Goal: Task Accomplishment & Management: Use online tool/utility

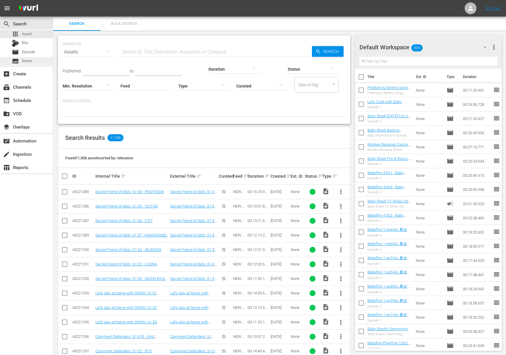
click at [40, 59] on div "subtitles Series" at bounding box center [26, 61] width 53 height 8
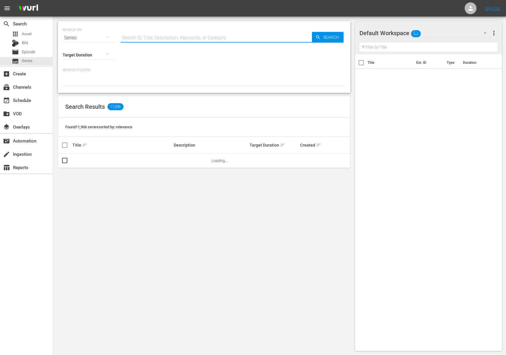
click at [163, 33] on input "text" at bounding box center [216, 38] width 191 height 14
paste input "Pinkfong [DATE] Songs"
type input "Pinkfong [DATE] Songs"
click at [144, 38] on input "Pinkfong Halloween Songs" at bounding box center [216, 38] width 191 height 14
click at [142, 38] on input "Pinkfong Halloween Songs" at bounding box center [216, 38] width 191 height 14
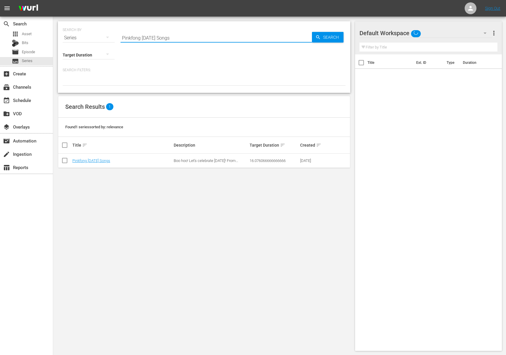
click at [90, 155] on td "Pinkfong Halloween Songs" at bounding box center [122, 161] width 101 height 14
click at [89, 160] on link "Pinkfong Halloween Songs" at bounding box center [91, 160] width 38 height 4
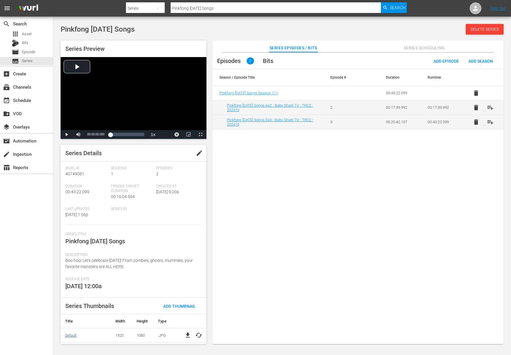
click at [74, 337] on link "default" at bounding box center [71, 335] width 12 height 4
click at [184, 334] on div "file_download cached" at bounding box center [193, 335] width 26 height 7
click at [188, 332] on span "file_download" at bounding box center [187, 335] width 7 height 7
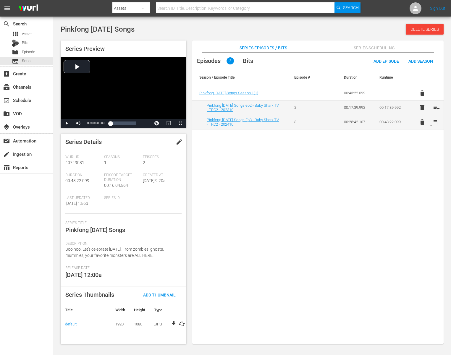
click at [178, 20] on div "Pinkfong [DATE] Songs Delete Series Series Preview Video Player is loading. Pla…" at bounding box center [251, 183] width 397 height 326
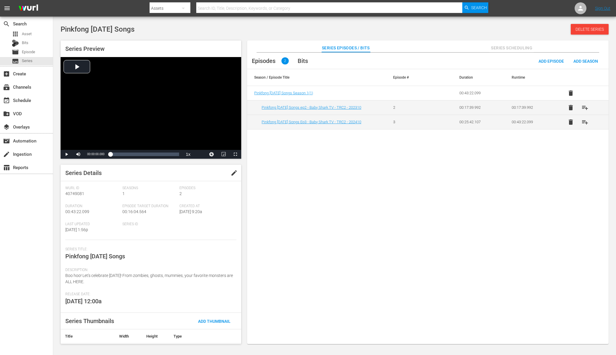
click at [284, 22] on div "Pinkfong Halloween Songs Delete Series Series Preview Video Player is loading. …" at bounding box center [334, 183] width 563 height 326
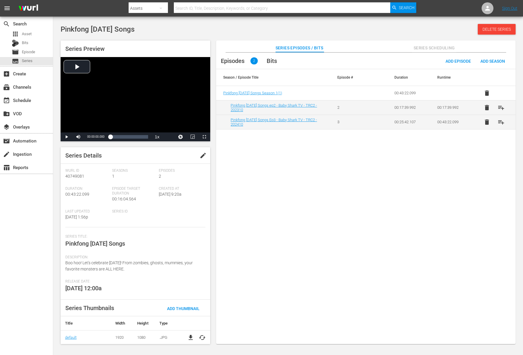
click at [332, 197] on div "Episodes 2 Bits Add Episode Add Season Season / Episode Title Episode # Duratio…" at bounding box center [365, 202] width 299 height 298
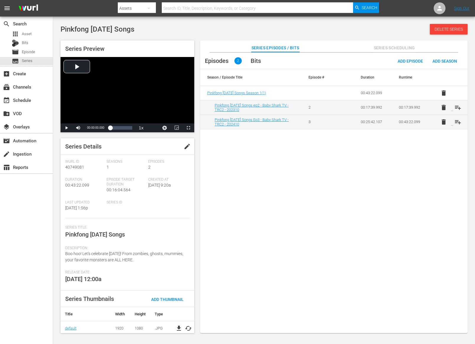
click at [304, 198] on div "Episodes 2 Bits Add Episode Add Season Season / Episode Title Episode # Duratio…" at bounding box center [334, 196] width 268 height 287
click at [284, 196] on div "Episodes 2 Bits Add Episode Add Season Season / Episode Title Episode # Duratio…" at bounding box center [334, 196] width 268 height 287
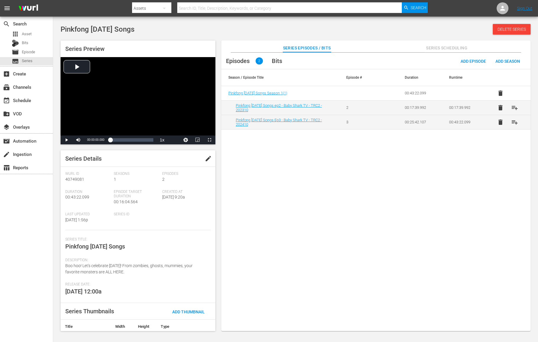
click at [348, 208] on div "Episodes 2 Bits Add Episode Add Season Season / Episode Title Episode # Duratio…" at bounding box center [375, 195] width 309 height 284
click at [343, 223] on div "Episodes 2 Bits Add Episode Add Season Season / Episode Title Episode # Duratio…" at bounding box center [375, 195] width 309 height 284
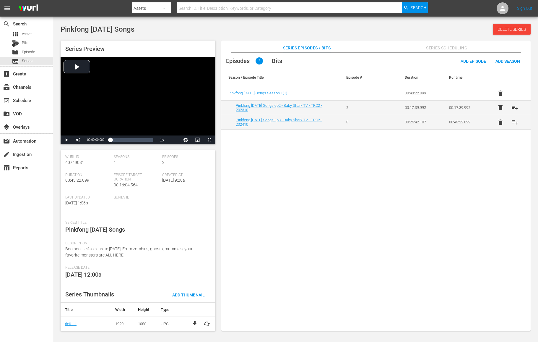
click at [268, 214] on div "Episodes 2 Bits Add Episode Add Season Season / Episode Title Episode # Duratio…" at bounding box center [375, 195] width 309 height 284
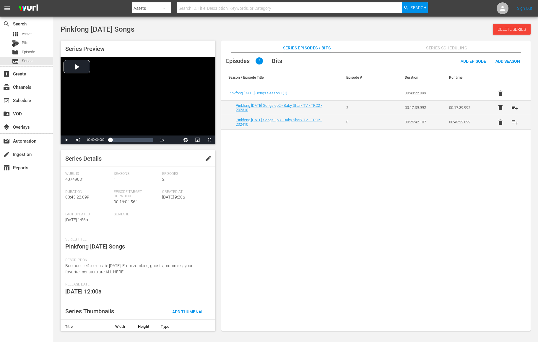
click at [160, 30] on div "Pinkfong Halloween Songs Delete Series" at bounding box center [296, 29] width 470 height 11
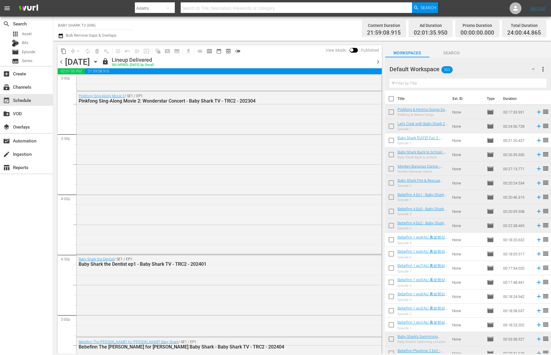
scroll to position [1815, 0]
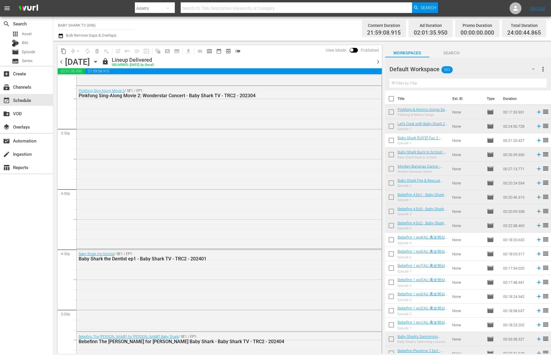
click at [99, 62] on icon "button" at bounding box center [95, 62] width 7 height 7
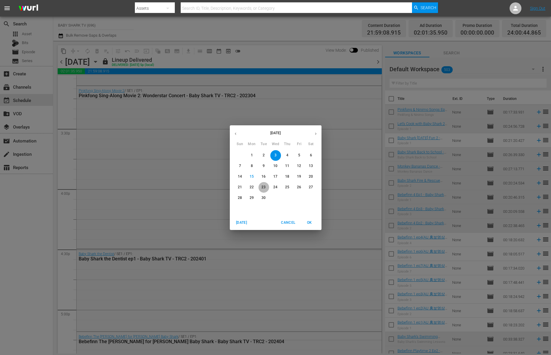
click at [262, 188] on p "23" at bounding box center [263, 187] width 4 height 5
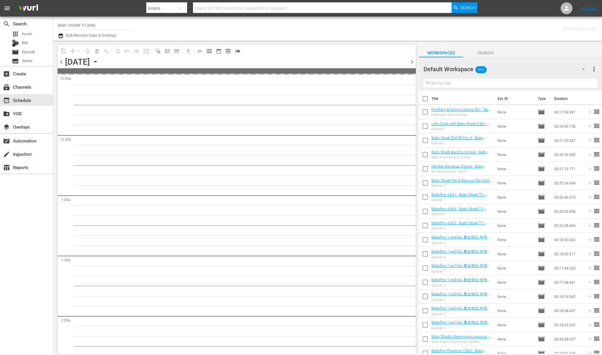
click at [351, 38] on div "Channel Title BABY SHARK TV (696) Bulk Remove Gaps & Overlaps" at bounding box center [205, 28] width 294 height 21
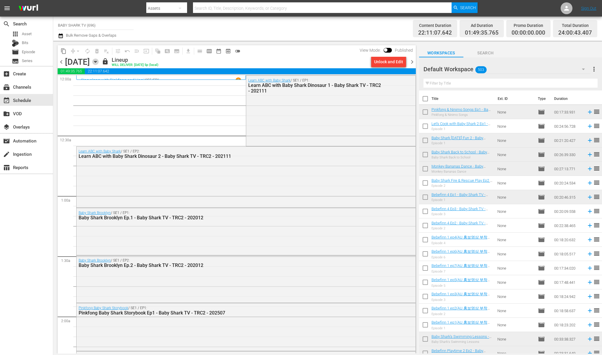
click at [99, 60] on icon "button" at bounding box center [95, 62] width 7 height 7
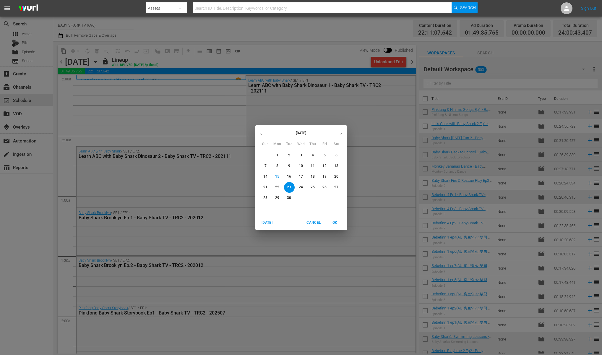
click at [300, 183] on button "24" at bounding box center [301, 187] width 11 height 11
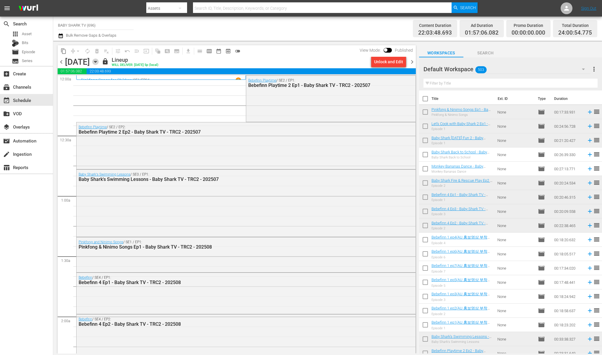
click at [97, 62] on icon "button" at bounding box center [95, 61] width 3 height 1
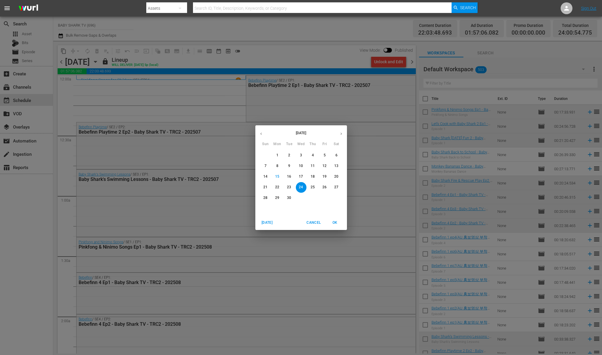
click at [310, 191] on button "25" at bounding box center [313, 187] width 11 height 11
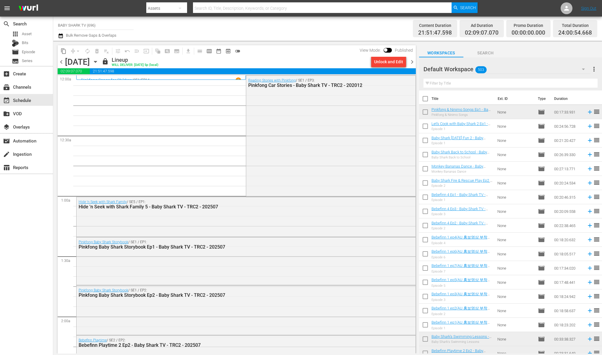
click at [99, 62] on icon "button" at bounding box center [95, 62] width 7 height 7
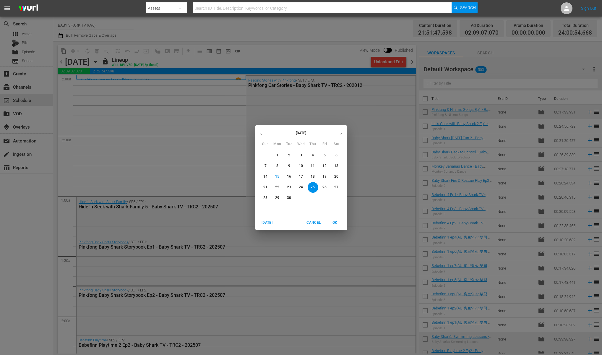
click at [322, 185] on p "26" at bounding box center [324, 187] width 4 height 5
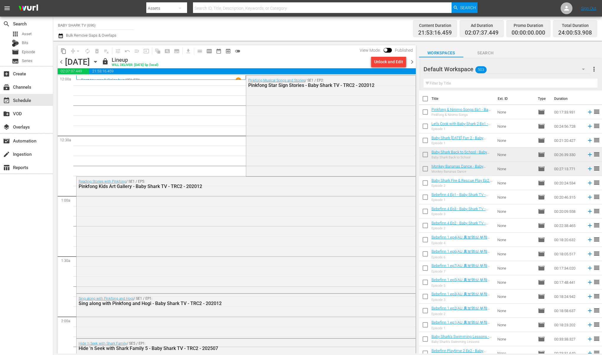
click at [282, 57] on div "lock Lineup WILL DELIVER: 9/25 @ 5p (local)" at bounding box center [235, 62] width 267 height 10
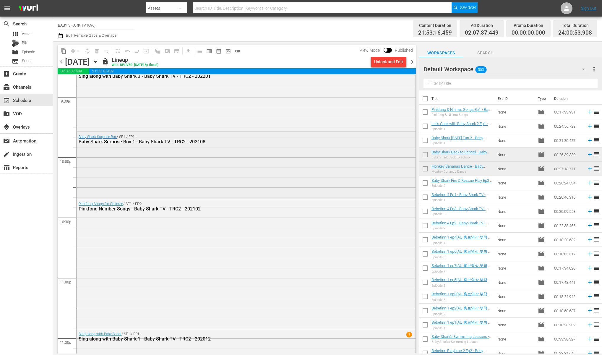
scroll to position [2617, 0]
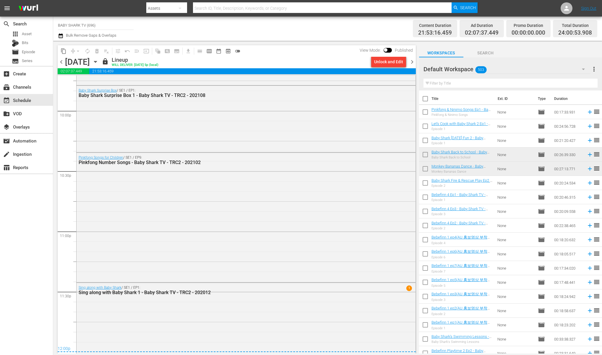
click at [99, 64] on icon "button" at bounding box center [95, 62] width 7 height 7
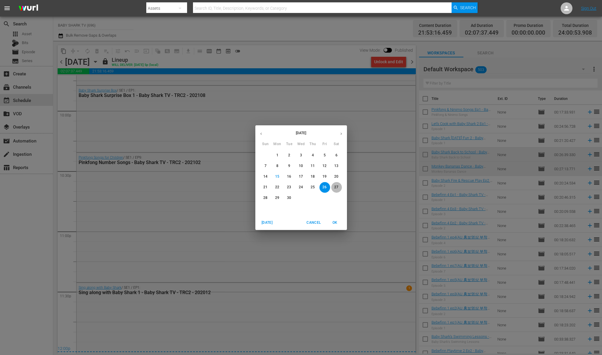
click at [337, 185] on p "27" at bounding box center [336, 187] width 4 height 5
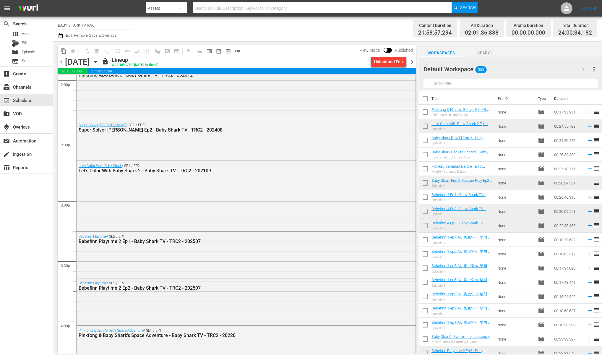
scroll to position [1621, 0]
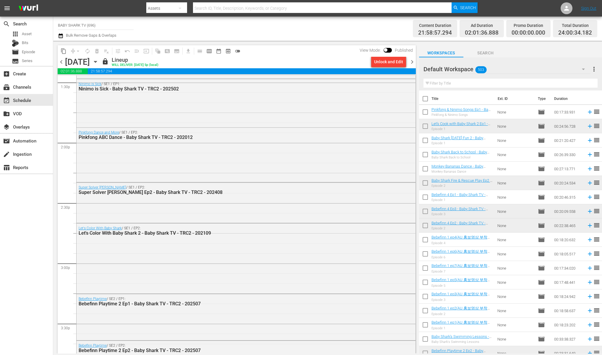
click at [99, 64] on icon "button" at bounding box center [95, 62] width 7 height 7
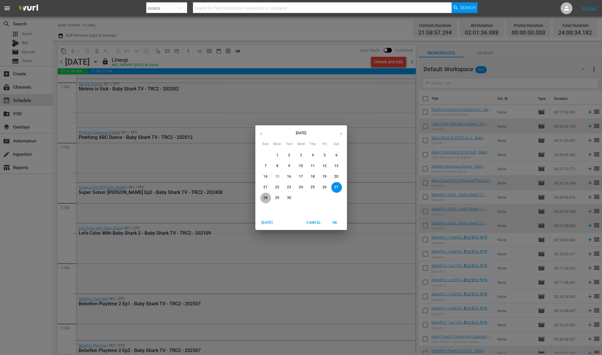
click at [263, 197] on p "28" at bounding box center [265, 197] width 4 height 5
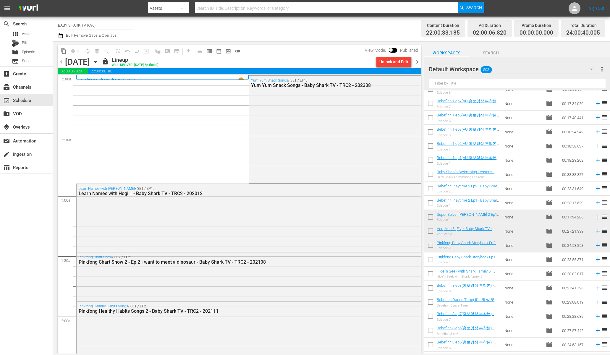
drag, startPoint x: 293, startPoint y: 40, endPoint x: 258, endPoint y: 48, distance: 36.0
click at [292, 40] on div "Channel Title BABY SHARK TV (696) Bulk Remove Gaps & Overlaps Content Duration …" at bounding box center [331, 29] width 556 height 24
click at [100, 60] on div "Sunday, September 28th September 28th" at bounding box center [82, 62] width 35 height 10
click at [99, 61] on icon "button" at bounding box center [95, 62] width 7 height 7
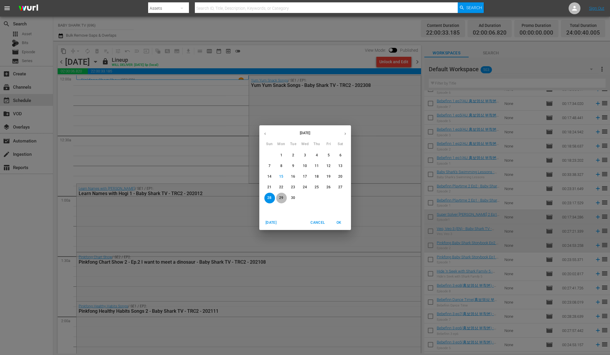
click at [281, 198] on p "29" at bounding box center [281, 197] width 4 height 5
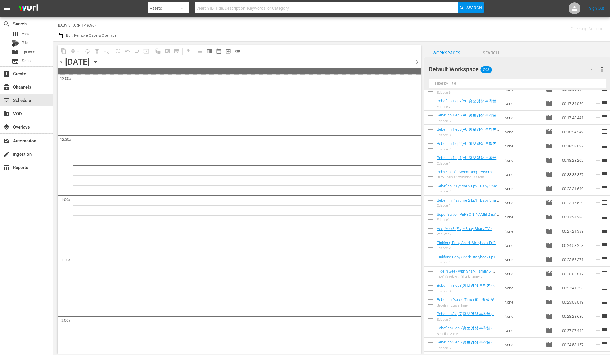
click at [292, 44] on div "content_copy compress arrow_drop_down autorenew_outlined delete_forever_outline…" at bounding box center [237, 197] width 369 height 313
click at [99, 62] on icon "button" at bounding box center [95, 62] width 7 height 7
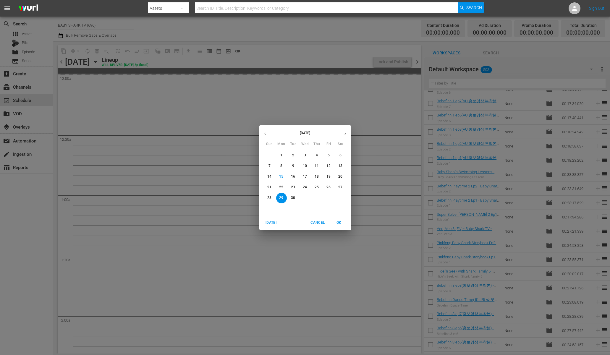
click at [301, 53] on div "[DATE] Sun Mon Tue Wed Thu Fri Sat 31 1 2 3 4 5 6 7 8 9 10 11 12 13 14 15 16 17…" at bounding box center [305, 177] width 610 height 355
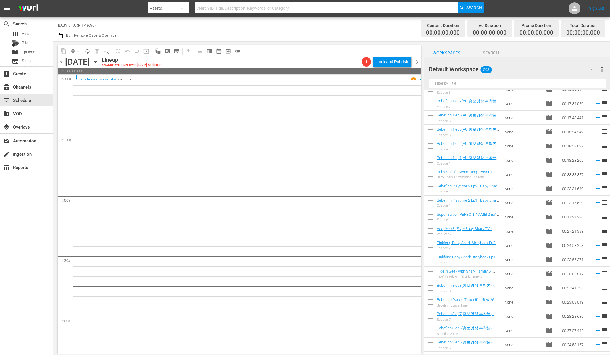
click at [297, 43] on div "content_copy compress arrow_drop_down autorenew_outlined delete_forever_outline…" at bounding box center [237, 197] width 369 height 313
click at [99, 61] on icon "button" at bounding box center [95, 62] width 7 height 7
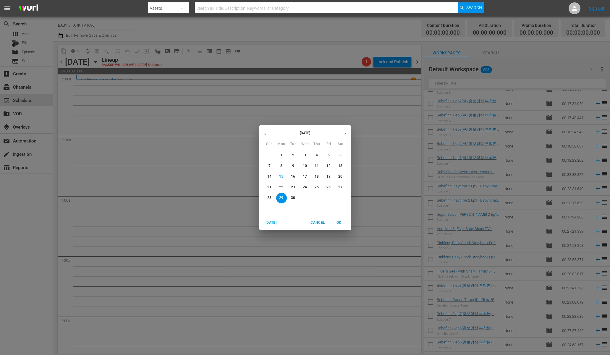
click at [270, 198] on p "28" at bounding box center [269, 197] width 4 height 5
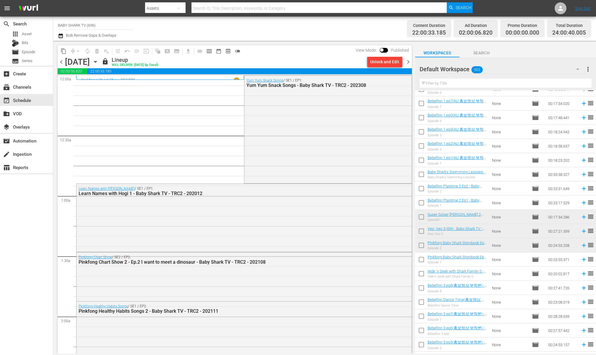
click at [99, 63] on icon "button" at bounding box center [95, 62] width 7 height 7
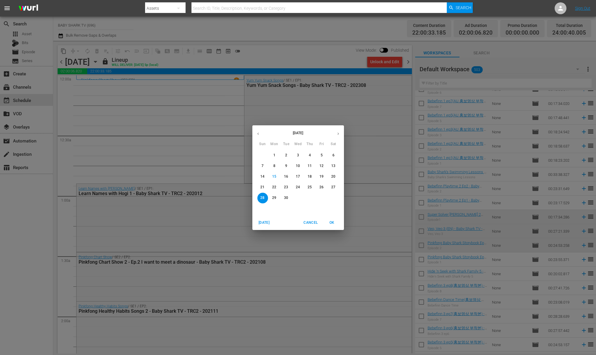
click at [271, 200] on span "29" at bounding box center [274, 197] width 11 height 5
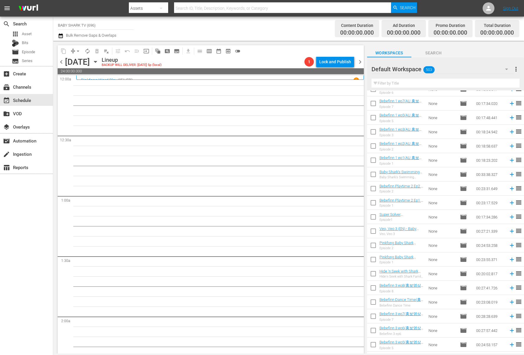
click at [433, 82] on input "text" at bounding box center [445, 83] width 148 height 9
click at [460, 173] on span "movie" at bounding box center [463, 174] width 7 height 7
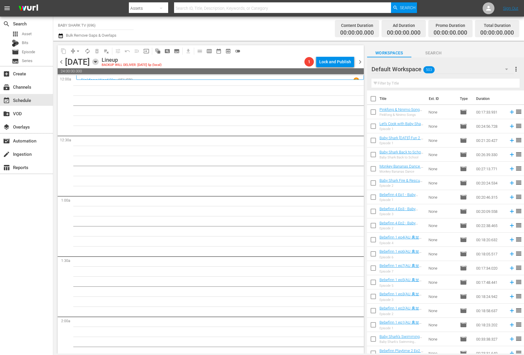
click at [99, 64] on icon "button" at bounding box center [95, 62] width 7 height 7
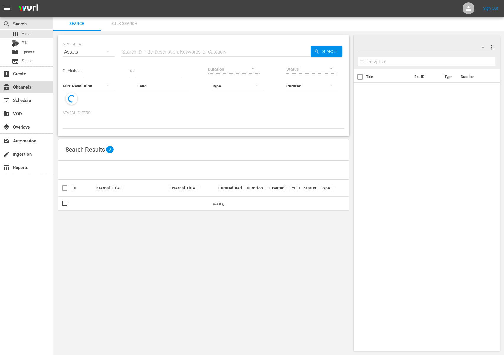
click at [28, 91] on div "subscriptions Channels" at bounding box center [26, 87] width 53 height 12
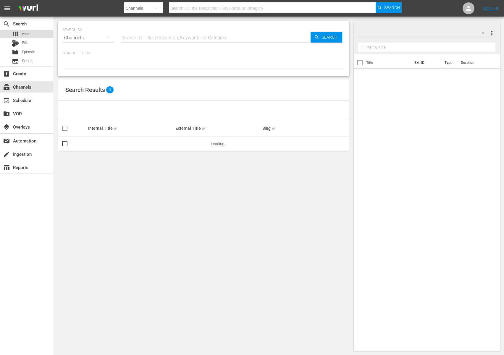
click at [38, 35] on div "apps Asset" at bounding box center [26, 34] width 53 height 8
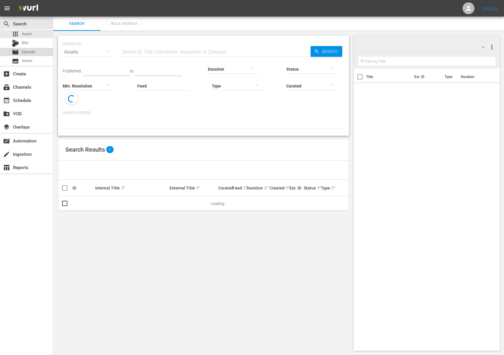
click at [35, 53] on span "Episode" at bounding box center [28, 52] width 13 height 6
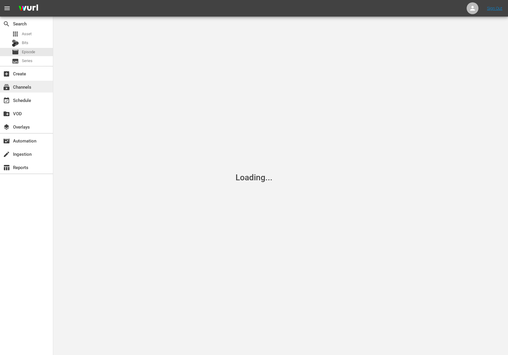
click at [35, 88] on div "subscriptions Channels" at bounding box center [26, 87] width 53 height 12
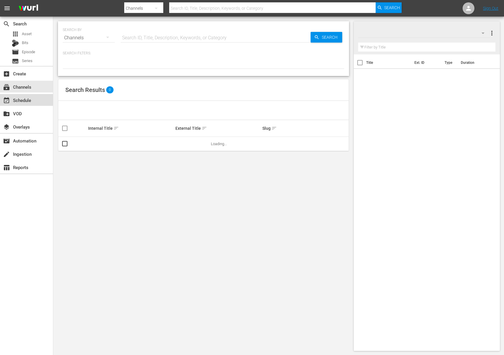
click at [33, 100] on div "event_available Schedule" at bounding box center [26, 100] width 53 height 12
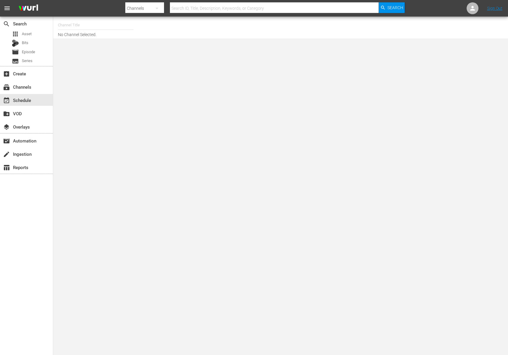
click at [83, 30] on hr at bounding box center [96, 30] width 76 height 0
click at [37, 46] on div "Bits" at bounding box center [26, 43] width 53 height 8
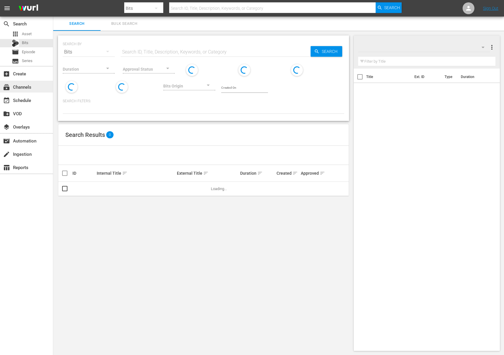
click at [24, 89] on div "subscriptions Channels" at bounding box center [16, 85] width 33 height 5
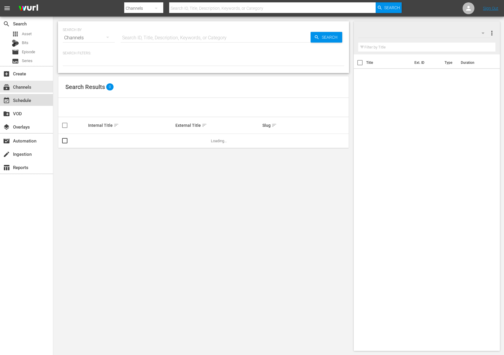
click at [25, 102] on div "event_available Schedule" at bounding box center [16, 99] width 33 height 5
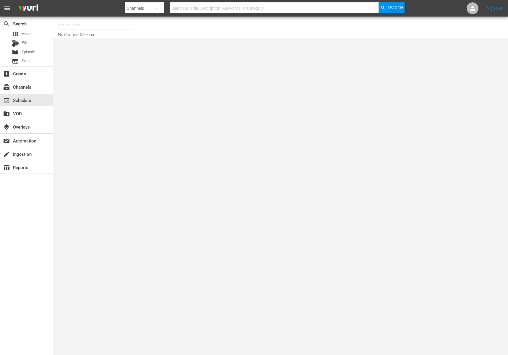
click at [98, 31] on input "text" at bounding box center [96, 25] width 76 height 14
click at [98, 29] on input "text" at bounding box center [96, 25] width 76 height 14
click at [105, 22] on input "baby shark tv" at bounding box center [96, 25] width 76 height 14
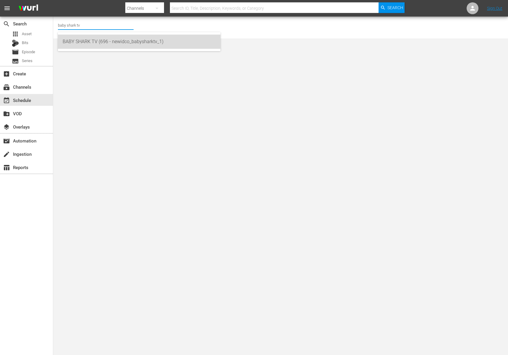
click at [104, 40] on div "BABY SHARK TV (696 - newidco_babysharktv_1)" at bounding box center [139, 42] width 153 height 14
type input "BABY SHARK TV (696 - newidco_babysharktv_1)"
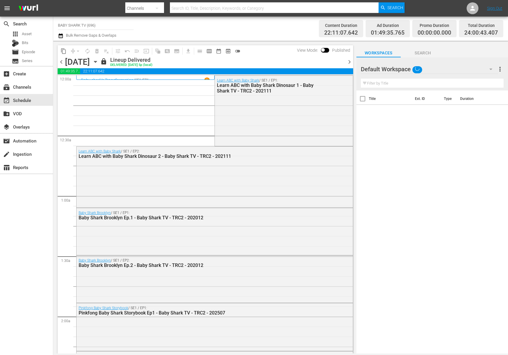
click at [99, 58] on div "Monday, September 15th September 15th" at bounding box center [82, 62] width 34 height 10
click at [99, 59] on icon "button" at bounding box center [95, 62] width 7 height 7
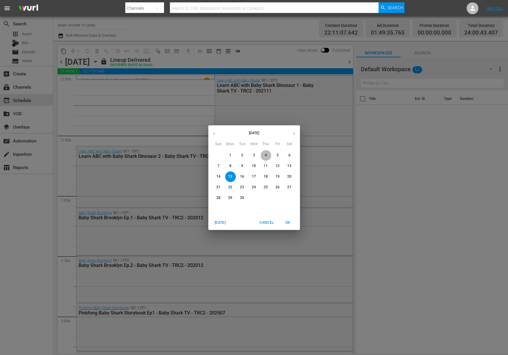
click at [265, 153] on p "4" at bounding box center [266, 155] width 2 height 5
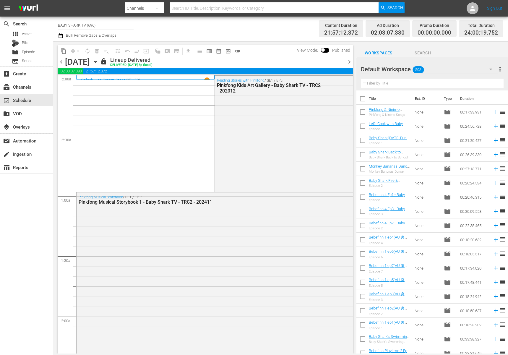
click at [436, 59] on div "Default Workspace 503 Default more_vert" at bounding box center [432, 66] width 143 height 19
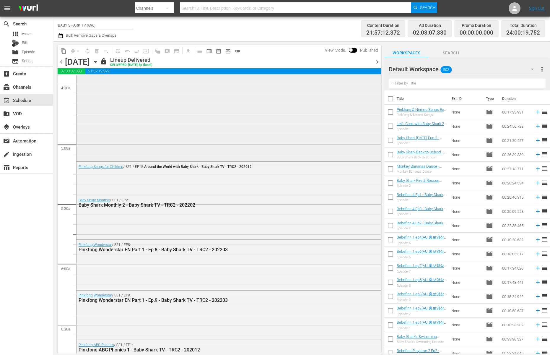
scroll to position [534, 0]
click at [286, 29] on div "Channel Title BABY SHARK TV (696) Bulk Remove Gaps & Overlaps" at bounding box center [191, 28] width 266 height 21
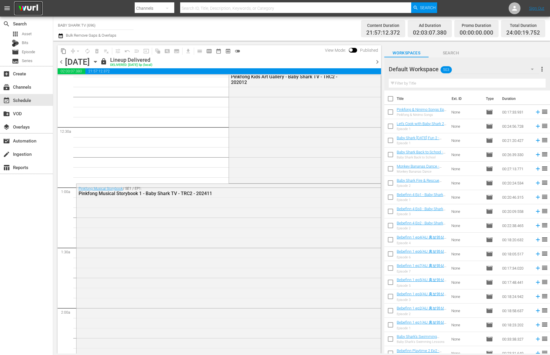
scroll to position [0, 0]
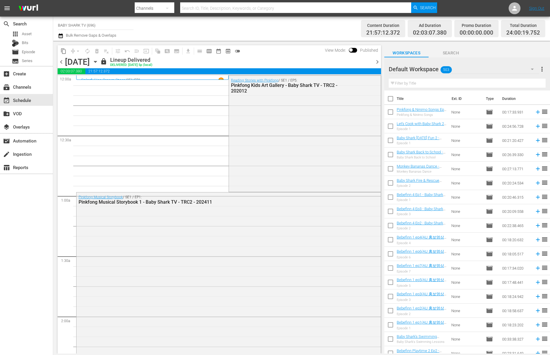
click at [269, 59] on div "lock Lineup Delivered DELIVERED: 9/3 @ 5p (local)" at bounding box center [235, 62] width 271 height 10
click at [276, 38] on div "Channel Title BABY SHARK TV (696) Bulk Remove Gaps & Overlaps" at bounding box center [191, 28] width 266 height 21
click at [262, 35] on div "Channel Title BABY SHARK TV (696) Bulk Remove Gaps & Overlaps" at bounding box center [191, 28] width 266 height 21
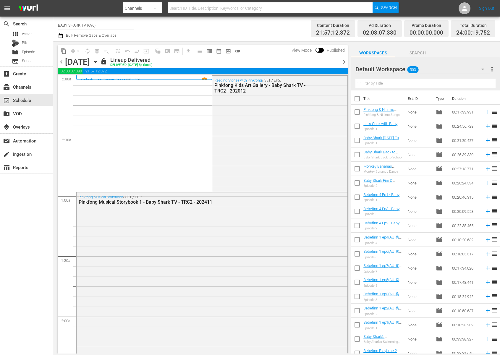
click at [160, 31] on div "Channel Title BABY SHARK TV (696) Bulk Remove Gaps & Overlaps" at bounding box center [177, 28] width 238 height 21
click at [33, 33] on div "apps Asset" at bounding box center [26, 34] width 53 height 8
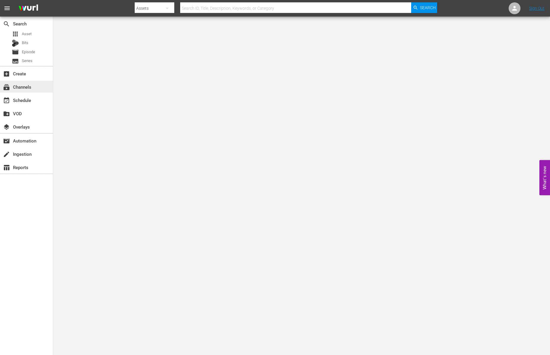
click at [26, 86] on div "subscriptions Channels" at bounding box center [16, 85] width 33 height 5
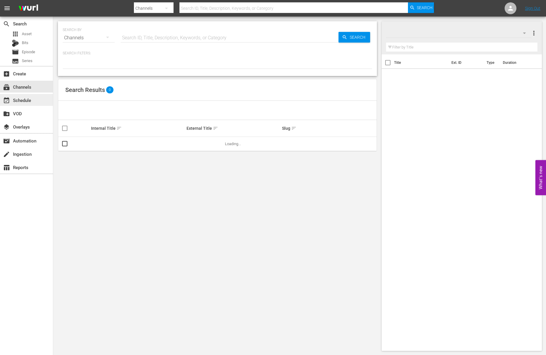
click at [40, 96] on div "event_available Schedule" at bounding box center [26, 100] width 53 height 12
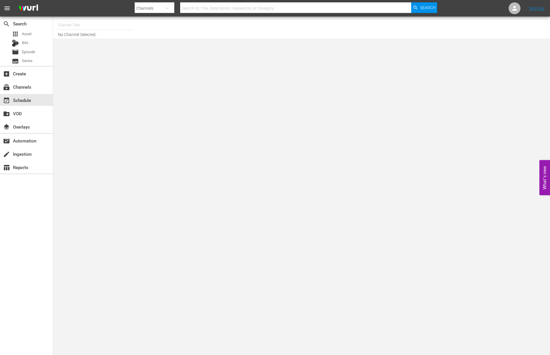
click at [93, 29] on input "text" at bounding box center [96, 25] width 76 height 14
type input "ㅠ"
type input "뮤"
click at [94, 28] on input "baby shark" at bounding box center [96, 25] width 76 height 14
click at [94, 27] on input "baby shark" at bounding box center [96, 25] width 76 height 14
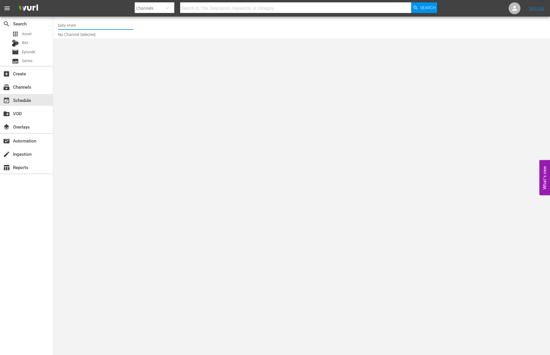
paste input "tv"
click at [67, 41] on div "BABY SHARK TV (696 - newidco_babysharktv_1)" at bounding box center [139, 42] width 153 height 14
type input "BABY SHARK TV (696 - newidco_babysharktv_1)"
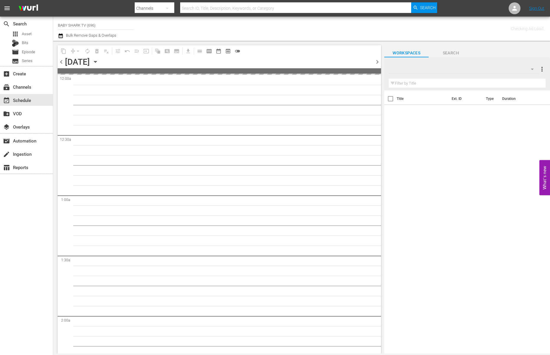
click at [294, 41] on div "content_copy compress arrow_drop_down autorenew_outlined delete_forever_outline…" at bounding box center [217, 197] width 329 height 313
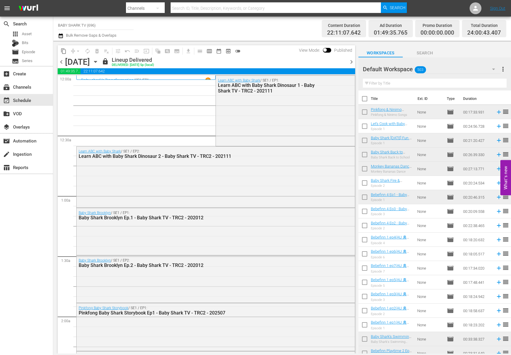
click at [280, 59] on div "lock Lineup Delivered DELIVERED: [DATE] 5p (local)" at bounding box center [223, 62] width 243 height 10
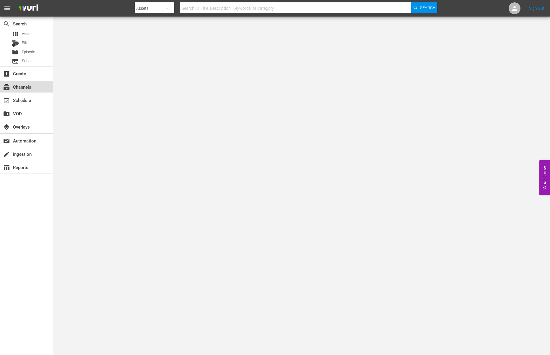
click at [28, 83] on div "subscriptions Channels" at bounding box center [16, 85] width 33 height 5
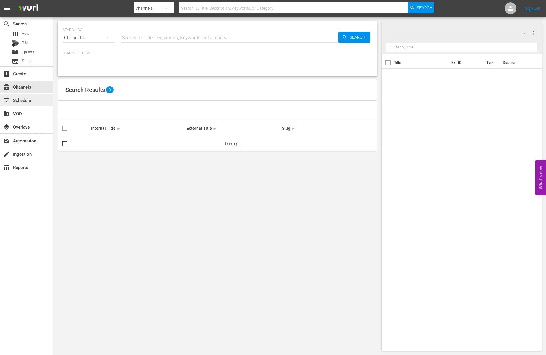
click at [35, 97] on div "event_available Schedule" at bounding box center [26, 100] width 53 height 12
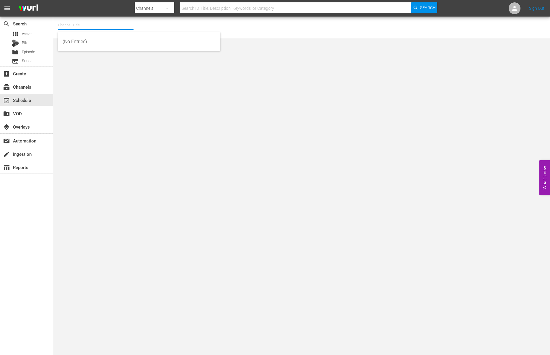
click at [91, 25] on input "text" at bounding box center [96, 25] width 76 height 14
click at [89, 29] on input "baby shark tv" at bounding box center [96, 25] width 76 height 14
click at [87, 39] on div "BABY SHARK TV (696 - newidco_babysharktv_1)" at bounding box center [139, 42] width 153 height 14
type input "BABY SHARK TV (696 - newidco_babysharktv_1)"
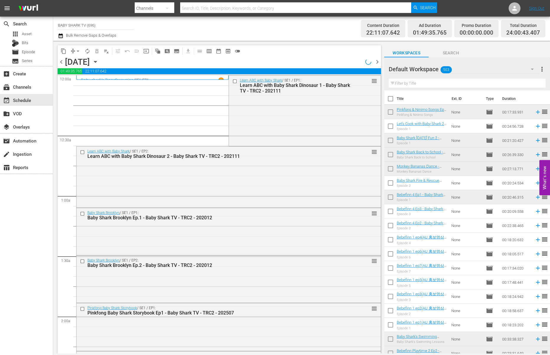
click at [303, 61] on div "chevron_left [DATE] [DATE] chevron_right" at bounding box center [220, 63] width 324 height 12
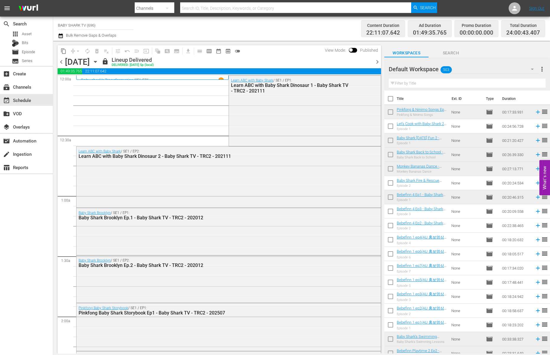
click at [277, 51] on div "content_copy compress arrow_drop_down autorenew_outlined delete_forever_outline…" at bounding box center [220, 51] width 324 height 12
click at [191, 30] on div "Channel Title BABY SHARK TV (696) Bulk Remove Gaps & Overlaps" at bounding box center [191, 28] width 266 height 21
click at [308, 38] on div "Channel Title BABY SHARK TV (696) Bulk Remove Gaps & Overlaps" at bounding box center [191, 28] width 266 height 21
click at [272, 44] on div "content_copy compress arrow_drop_down autorenew_outlined delete_forever_outline…" at bounding box center [217, 197] width 329 height 313
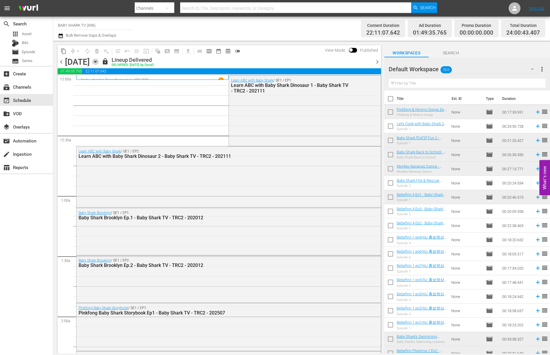
click at [99, 60] on icon "button" at bounding box center [95, 62] width 7 height 7
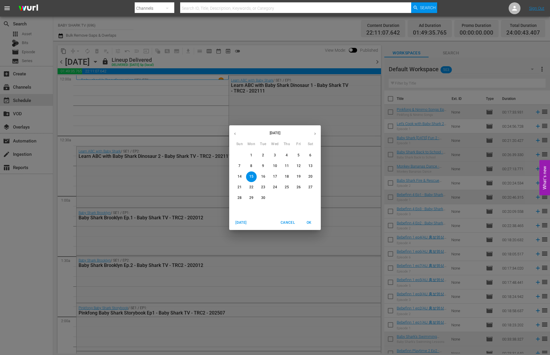
click at [339, 165] on div "[DATE] Sun Mon Tue Wed Thu Fri Sat 31 1 2 3 4 5 6 7 8 9 10 11 12 13 14 15 16 17…" at bounding box center [275, 177] width 550 height 355
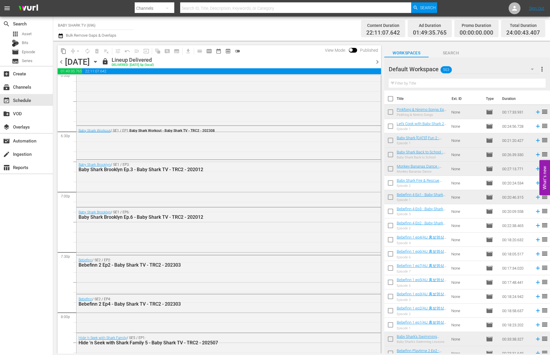
scroll to position [2617, 0]
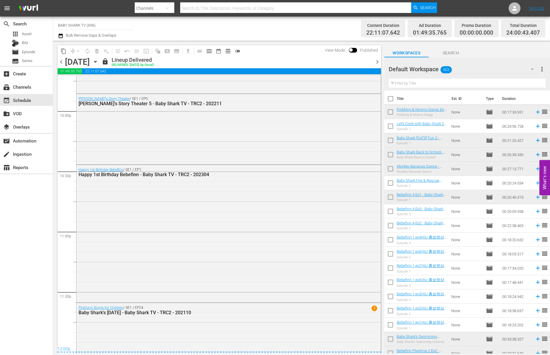
click at [99, 61] on icon "button" at bounding box center [95, 62] width 7 height 7
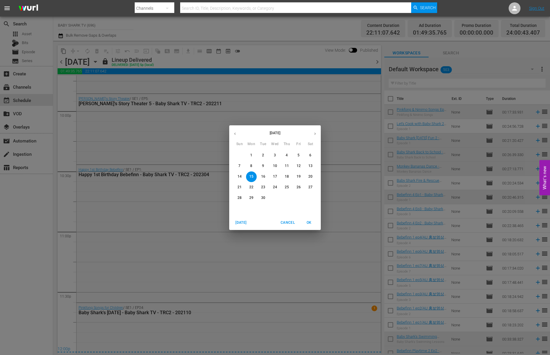
click at [261, 178] on span "16" at bounding box center [263, 176] width 11 height 5
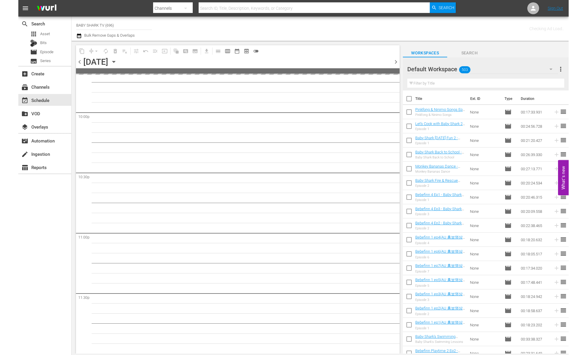
scroll to position [2615, 0]
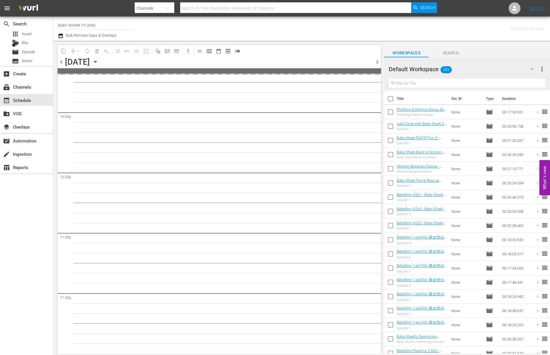
click at [316, 53] on div "content_copy compress arrow_drop_down autorenew_outlined delete_forever_outline…" at bounding box center [220, 51] width 324 height 12
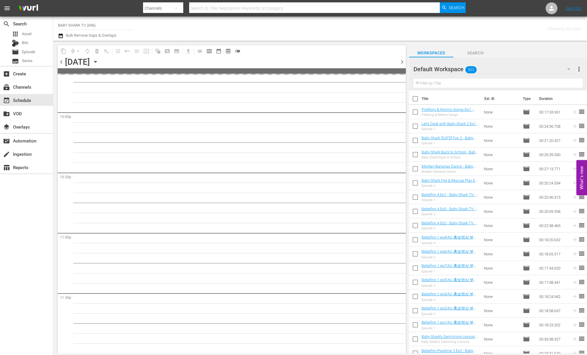
click at [336, 50] on div "content_copy compress arrow_drop_down autorenew_outlined delete_forever_outline…" at bounding box center [232, 51] width 348 height 12
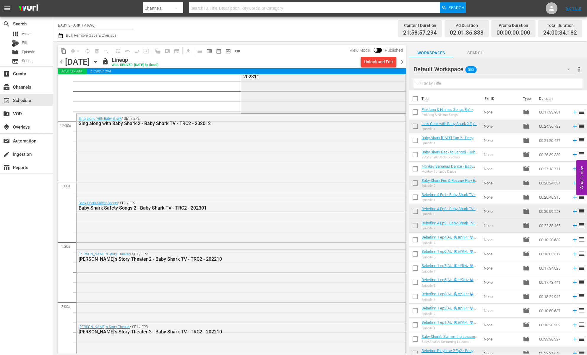
scroll to position [0, 0]
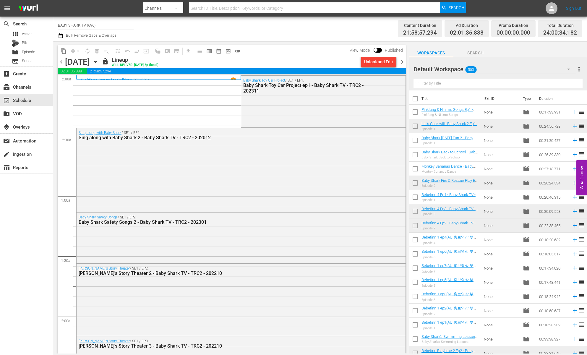
click at [288, 51] on div "content_copy compress arrow_drop_down autorenew_outlined delete_forever_outline…" at bounding box center [232, 51] width 348 height 12
click at [100, 62] on div "Tuesday, September 16th September 16th" at bounding box center [82, 62] width 35 height 10
click at [97, 62] on icon "button" at bounding box center [95, 61] width 3 height 1
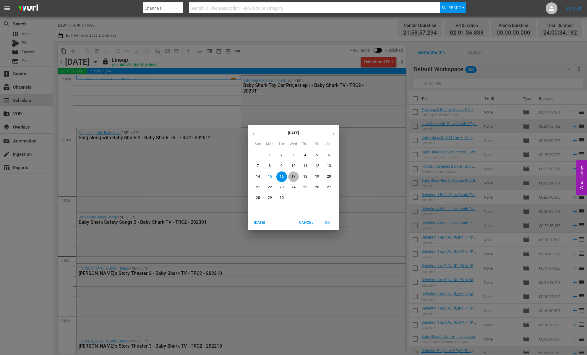
click at [295, 179] on span "17" at bounding box center [293, 176] width 11 height 5
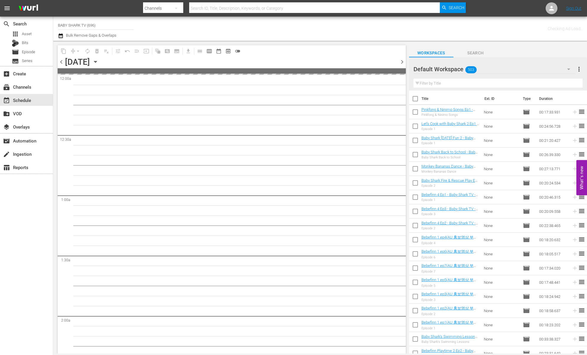
click at [298, 46] on div "content_copy compress arrow_drop_down autorenew_outlined delete_forever_outline…" at bounding box center [232, 51] width 348 height 12
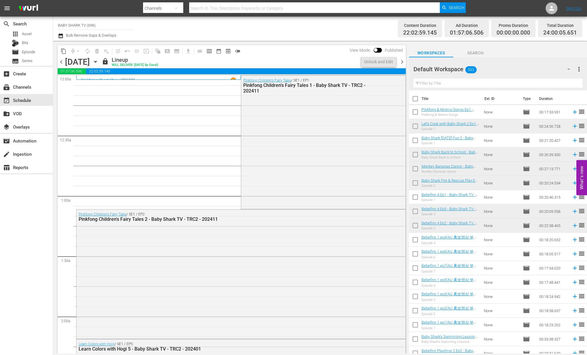
click at [312, 52] on div "content_copy compress arrow_drop_down autorenew_outlined delete_forever_outline…" at bounding box center [232, 51] width 348 height 12
click at [280, 50] on div "content_copy compress arrow_drop_down autorenew_outlined delete_forever_outline…" at bounding box center [232, 51] width 348 height 12
click at [100, 62] on div "Wednesday, September 17th September 17th" at bounding box center [82, 62] width 35 height 10
click at [99, 62] on icon "button" at bounding box center [95, 62] width 7 height 7
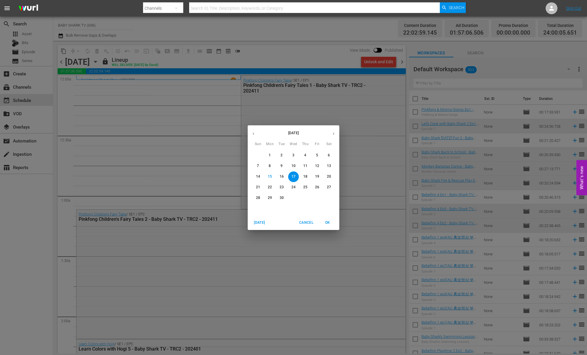
click at [309, 178] on span "18" at bounding box center [305, 176] width 11 height 5
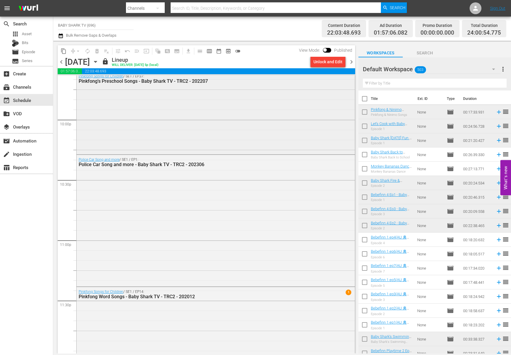
scroll to position [2617, 0]
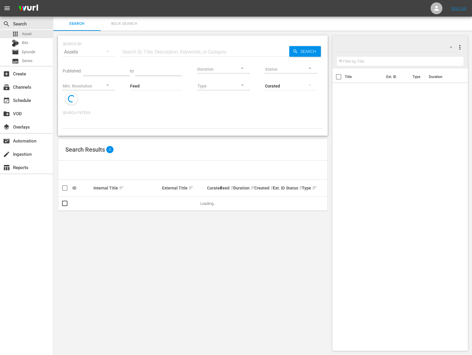
click at [118, 53] on div "SEARCH BY Search By Assets Search ID, Title, Description, Keywords, or Category…" at bounding box center [193, 48] width 260 height 21
click at [129, 52] on input "text" at bounding box center [205, 52] width 168 height 14
paste input "Super Safeguard [PERSON_NAME]"
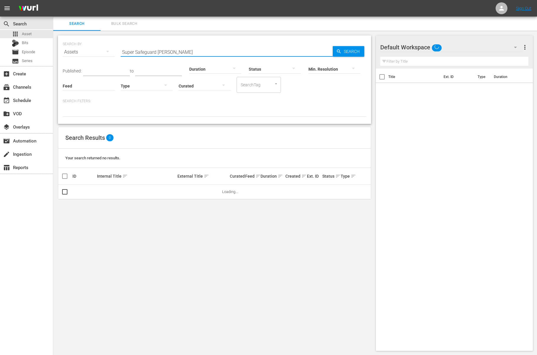
click at [243, 32] on div "SEARCH BY Search By Assets Search ID, Title, Description, Keywords, or Category…" at bounding box center [214, 193] width 322 height 325
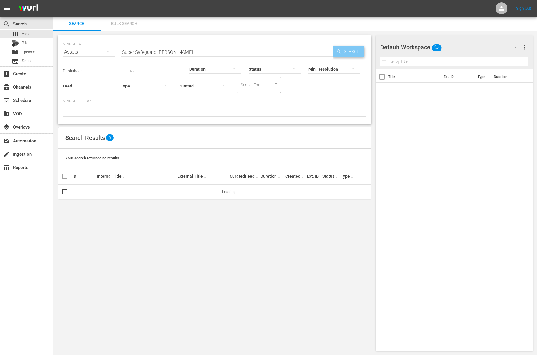
click at [339, 47] on div "Search" at bounding box center [348, 51] width 32 height 11
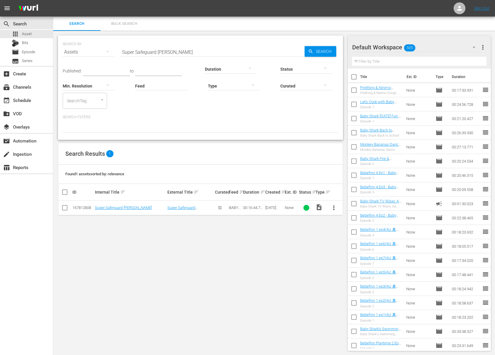
click at [221, 140] on div "SEARCH BY Search By Assets Search ID, Title, Description, Keywords, or Category…" at bounding box center [200, 193] width 294 height 325
click at [278, 52] on input "Super Safeguard Sammy" at bounding box center [213, 52] width 184 height 14
paste input "Pinkfong and Ninimo Songs"
type input "Pinkfong and Ninimo Songs"
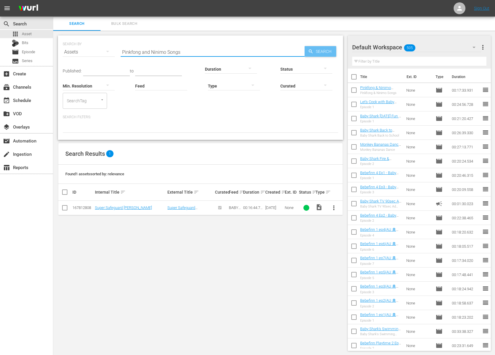
click at [326, 48] on span "Search" at bounding box center [324, 51] width 23 height 11
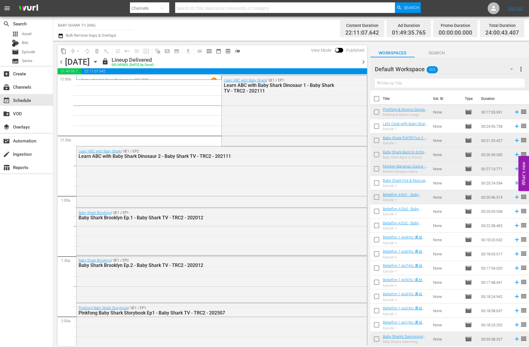
click at [264, 48] on div "content_copy compress arrow_drop_down autorenew_outlined delete_forever_outline…" at bounding box center [213, 51] width 310 height 12
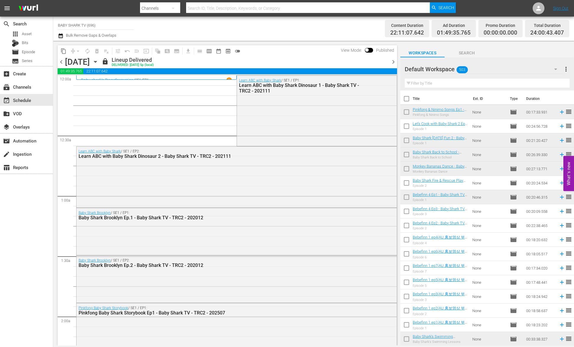
click at [99, 63] on icon "button" at bounding box center [95, 62] width 7 height 7
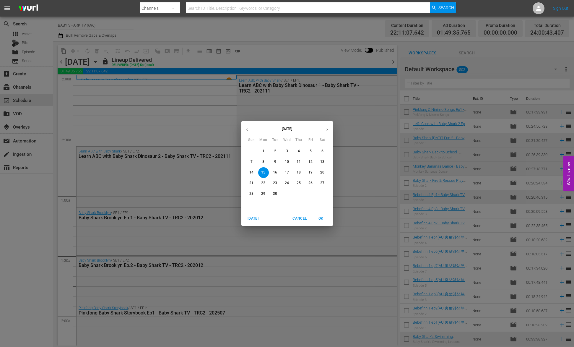
click at [266, 185] on span "22" at bounding box center [263, 183] width 11 height 5
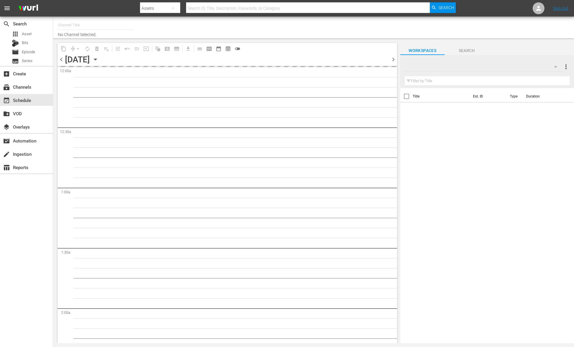
click at [289, 29] on div "Channel Title No Channel Selected." at bounding box center [197, 27] width 279 height 19
click at [99, 58] on icon "button" at bounding box center [95, 59] width 7 height 7
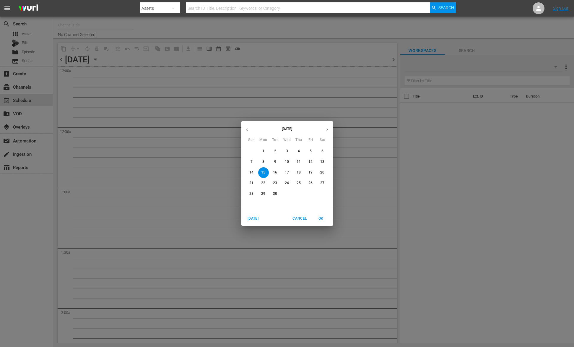
click at [298, 51] on div "[DATE] Sun Mon Tue Wed Thu Fri Sat 31 1 2 3 4 5 6 7 8 9 10 11 12 13 14 15 16 17…" at bounding box center [287, 173] width 574 height 347
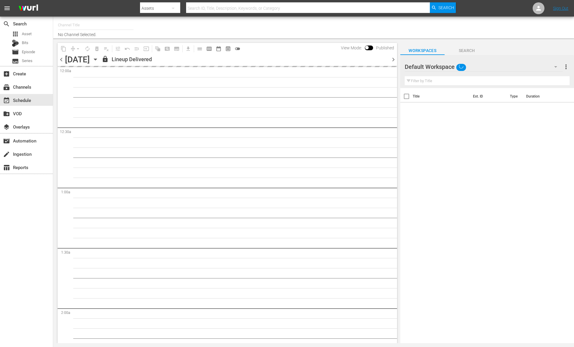
type input "BABY SHARK TV (696)"
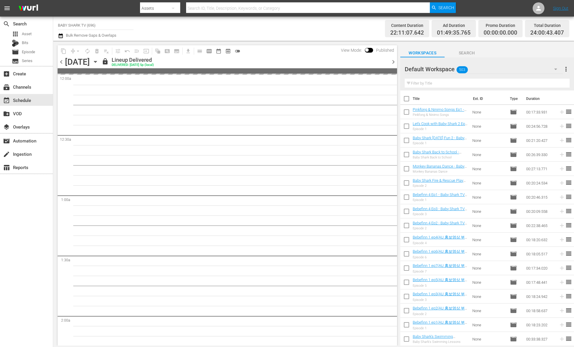
click at [290, 52] on div "content_copy compress arrow_drop_down autorenew_outlined delete_forever_outline…" at bounding box center [228, 51] width 340 height 12
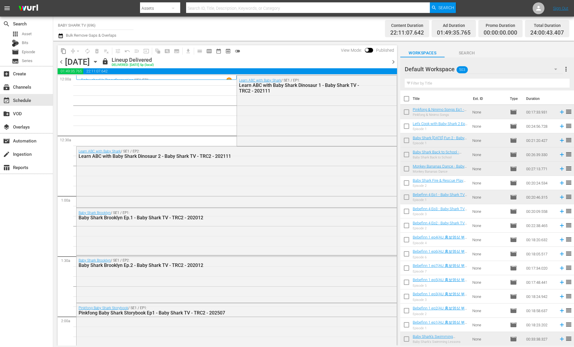
click at [99, 60] on icon "button" at bounding box center [95, 62] width 7 height 7
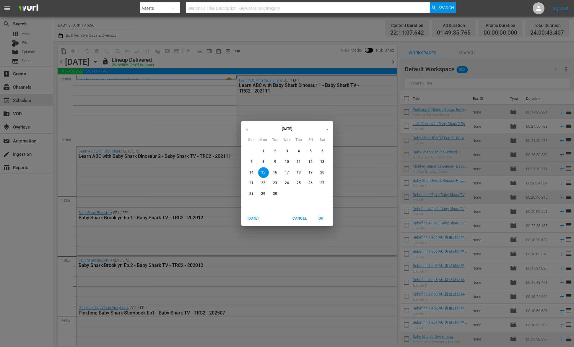
click at [265, 184] on p "22" at bounding box center [263, 183] width 4 height 5
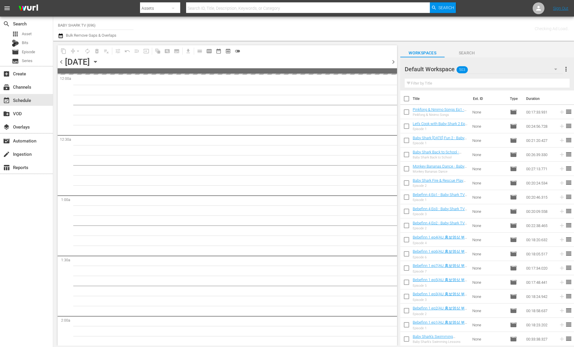
click at [271, 63] on div "chevron_left [DATE] [DATE] chevron_right" at bounding box center [228, 63] width 340 height 12
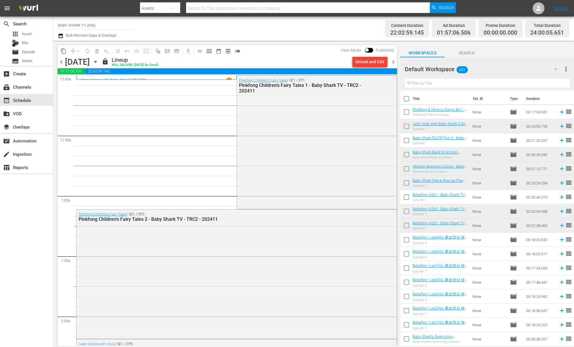
click at [297, 48] on div "content_copy compress arrow_drop_down autorenew_outlined delete_forever_outline…" at bounding box center [228, 51] width 340 height 12
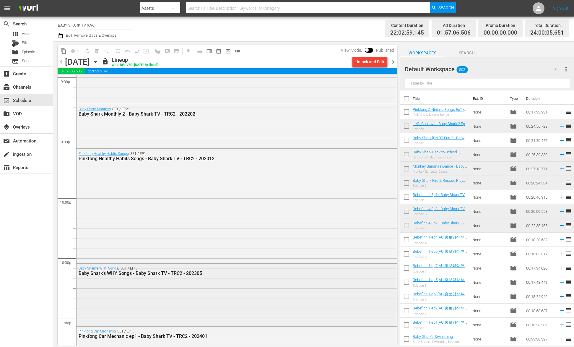
scroll to position [2623, 0]
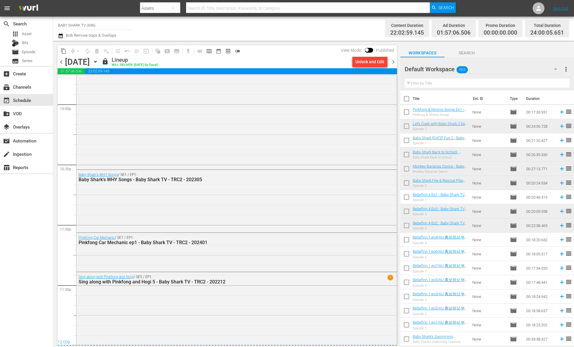
click at [282, 56] on div "content_copy compress arrow_drop_down autorenew_outlined delete_forever_outline…" at bounding box center [228, 51] width 340 height 12
click at [99, 64] on icon "button" at bounding box center [95, 62] width 7 height 7
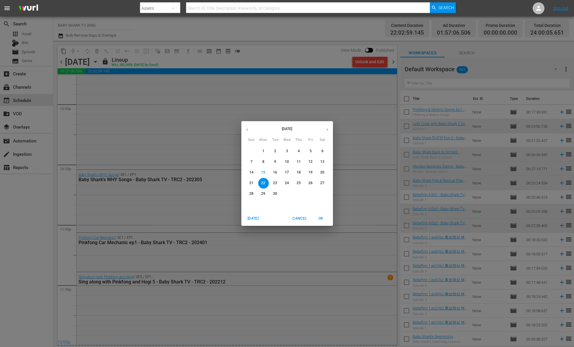
click at [275, 183] on p "23" at bounding box center [275, 183] width 4 height 5
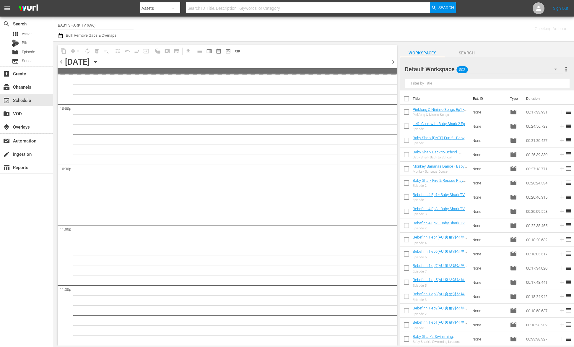
scroll to position [2623, 0]
click at [284, 59] on div "chevron_left [DATE] [DATE] chevron_right" at bounding box center [228, 63] width 340 height 12
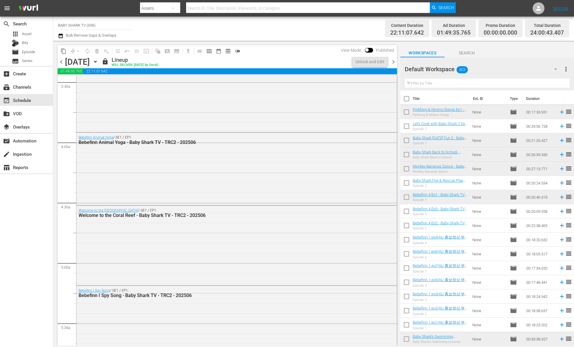
scroll to position [0, 0]
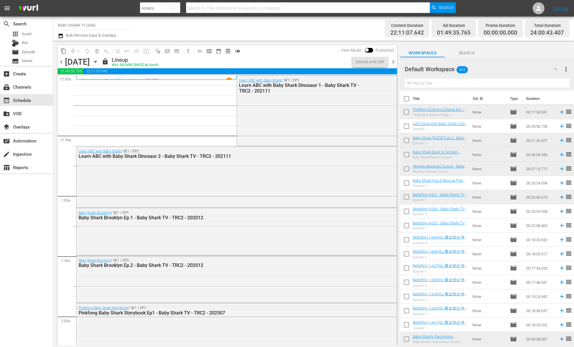
click at [289, 51] on div "content_copy compress arrow_drop_down autorenew_outlined delete_forever_outline…" at bounding box center [228, 51] width 340 height 12
click at [305, 46] on div "content_copy compress arrow_drop_down autorenew_outlined delete_forever_outline…" at bounding box center [228, 51] width 340 height 12
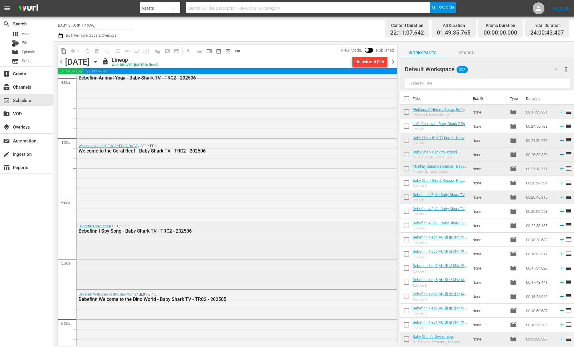
scroll to position [541, 0]
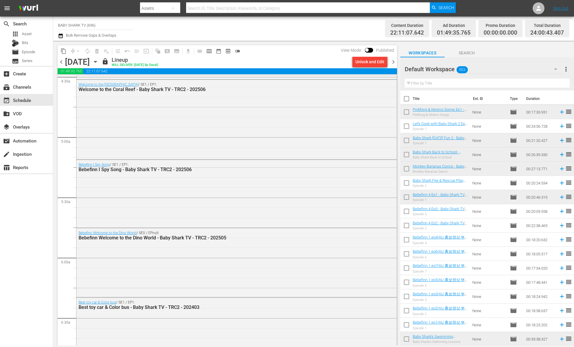
click at [571, 347] on body "menu Search By Assets Search ID, Title, Description, Keywords, or Category Sear…" at bounding box center [287, 173] width 574 height 347
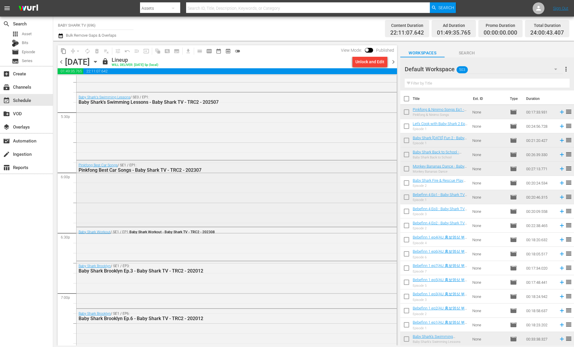
scroll to position [2140, 0]
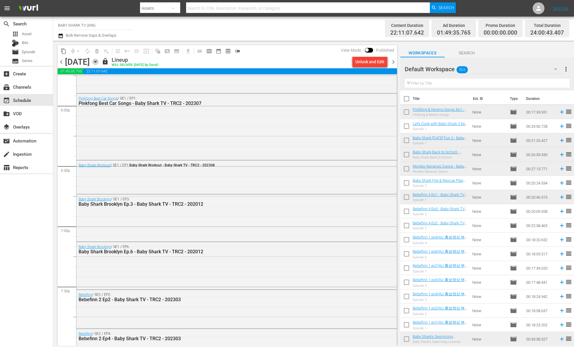
click at [99, 63] on icon "button" at bounding box center [95, 62] width 7 height 7
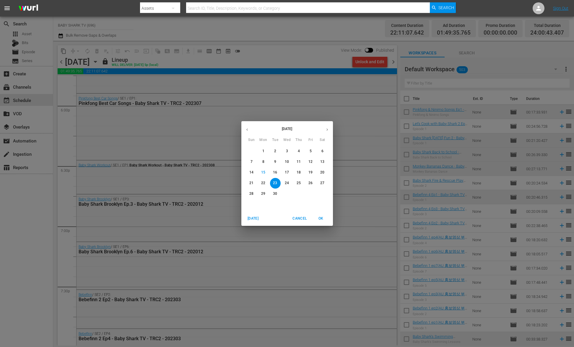
click at [286, 190] on div "1" at bounding box center [287, 194] width 12 height 11
click at [302, 195] on div "2" at bounding box center [299, 194] width 12 height 11
click at [298, 215] on span "Cancel" at bounding box center [300, 218] width 14 height 6
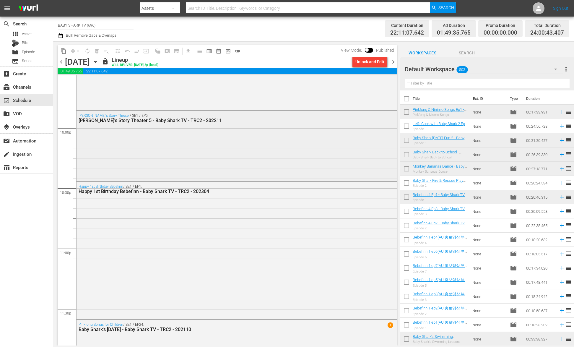
scroll to position [2625, 0]
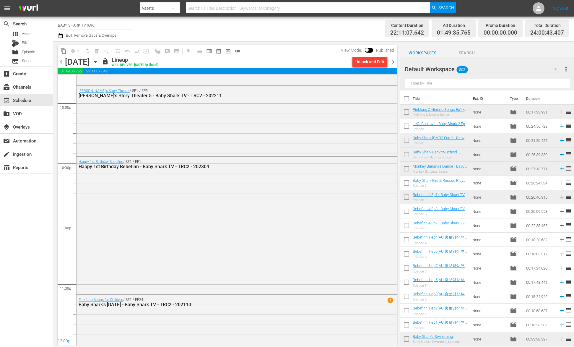
click at [100, 64] on div "[DATE] [DATE]" at bounding box center [82, 62] width 35 height 10
click at [99, 63] on icon "button" at bounding box center [95, 62] width 7 height 7
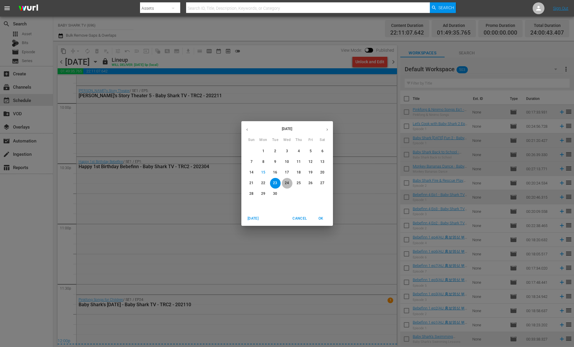
click at [288, 183] on p "24" at bounding box center [287, 183] width 4 height 5
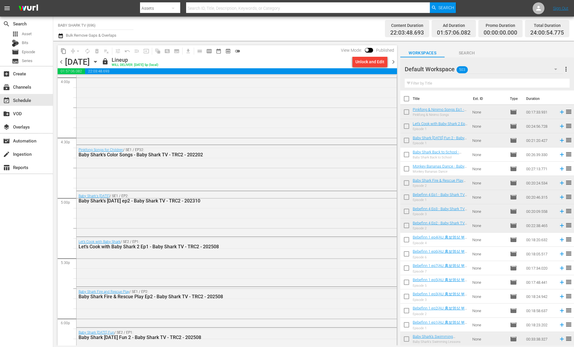
scroll to position [1892, 0]
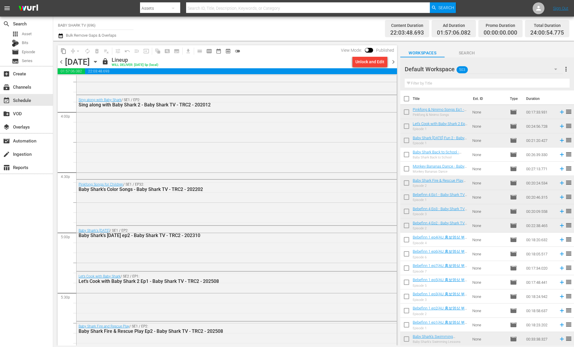
click at [99, 63] on icon "button" at bounding box center [95, 62] width 7 height 7
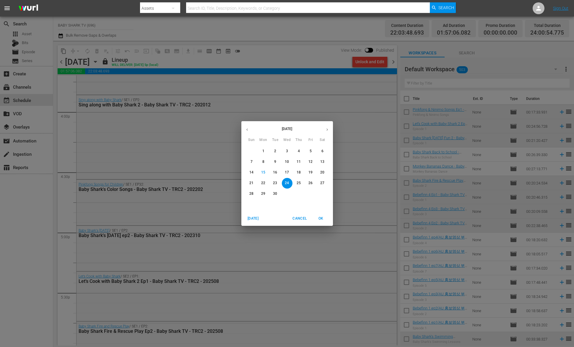
click at [295, 181] on span "25" at bounding box center [299, 183] width 11 height 5
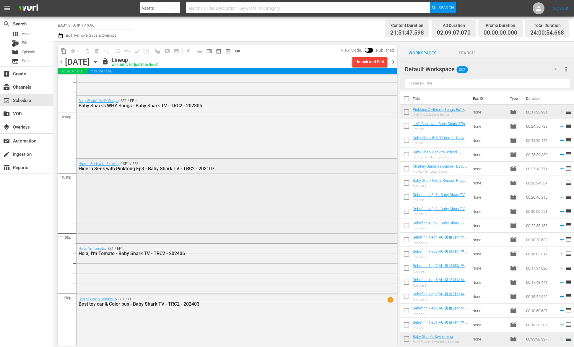
scroll to position [2625, 0]
